Goal: Information Seeking & Learning: Stay updated

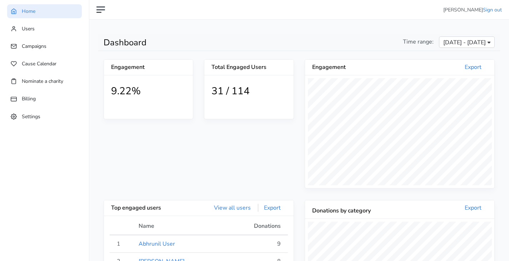
scroll to position [131, 189]
click at [453, 36] on div "Dashboard Time range: [DATE] - [DATE]" at bounding box center [299, 42] width 402 height 17
click at [457, 43] on span "[DATE] - [DATE]" at bounding box center [464, 42] width 42 height 9
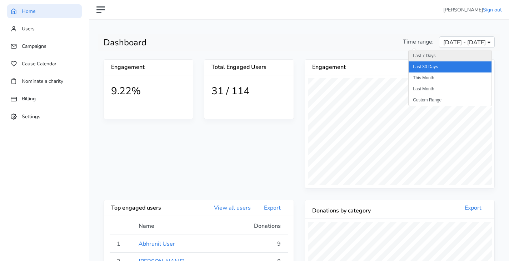
click at [433, 54] on li "Last 7 Days" at bounding box center [449, 55] width 83 height 11
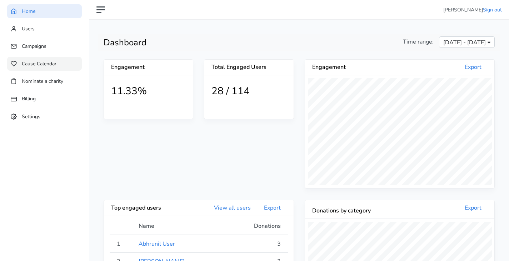
click at [42, 64] on span "Cause Calendar" at bounding box center [39, 63] width 35 height 7
